Goal: Navigation & Orientation: Go to known website

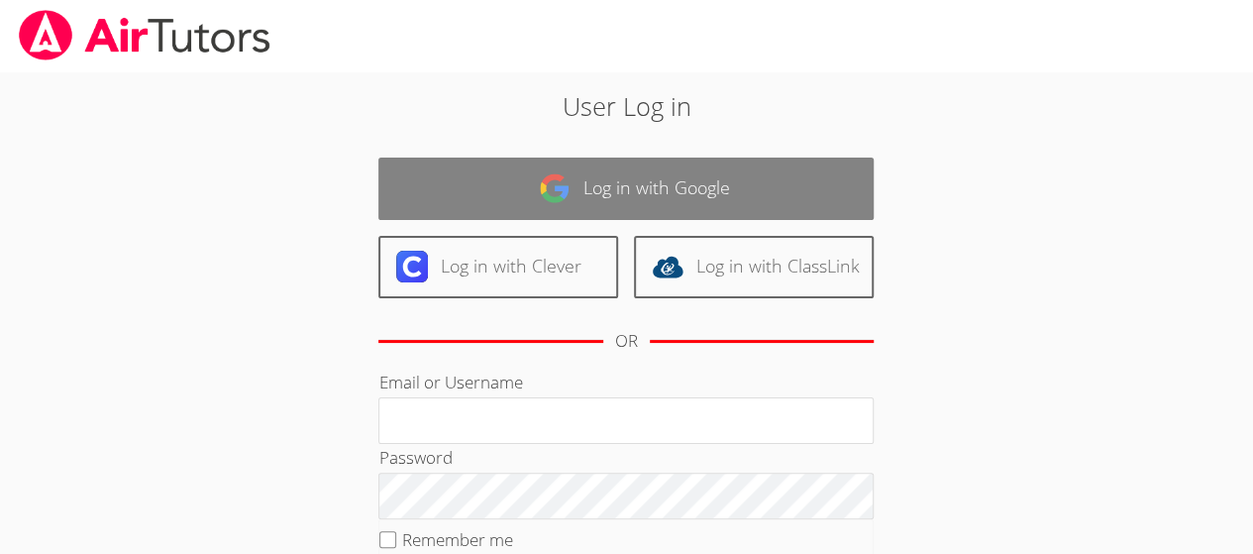
click at [806, 187] on link "Log in with Google" at bounding box center [625, 188] width 495 height 62
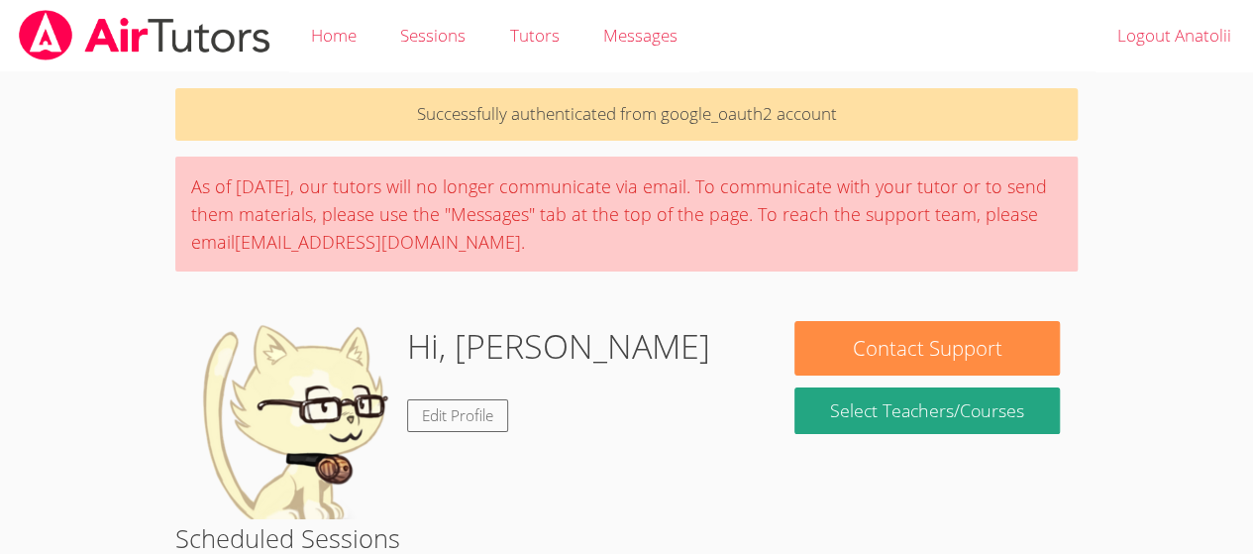
click at [327, 300] on div "Successfully authenticated from google_oauth2 account As of Saturday, March 22n…" at bounding box center [626, 504] width 940 height 865
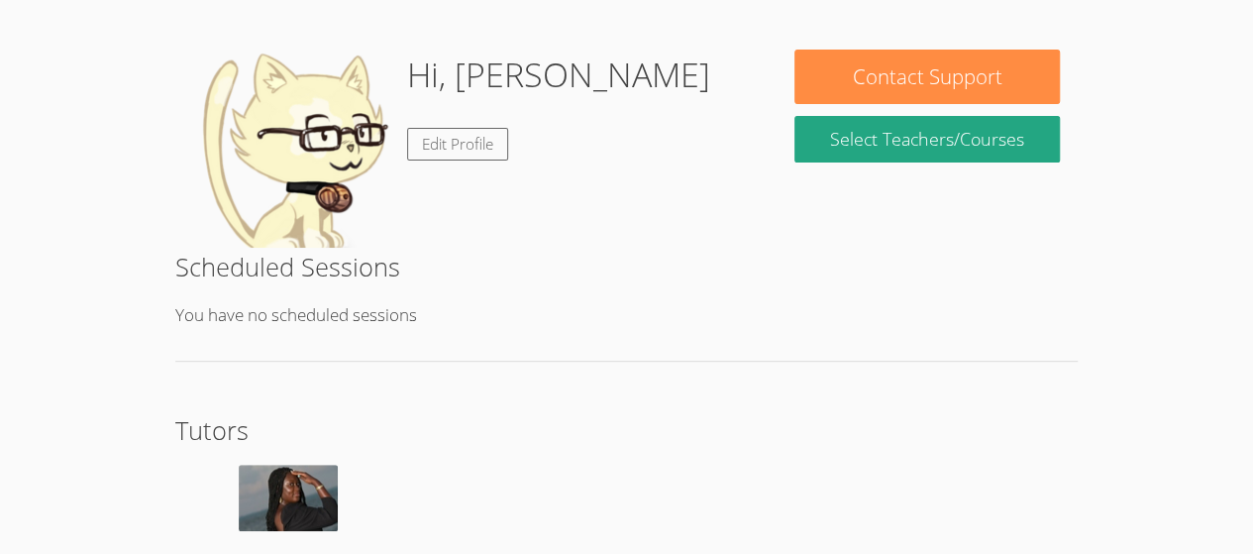
scroll to position [273, 0]
